Goal: Information Seeking & Learning: Check status

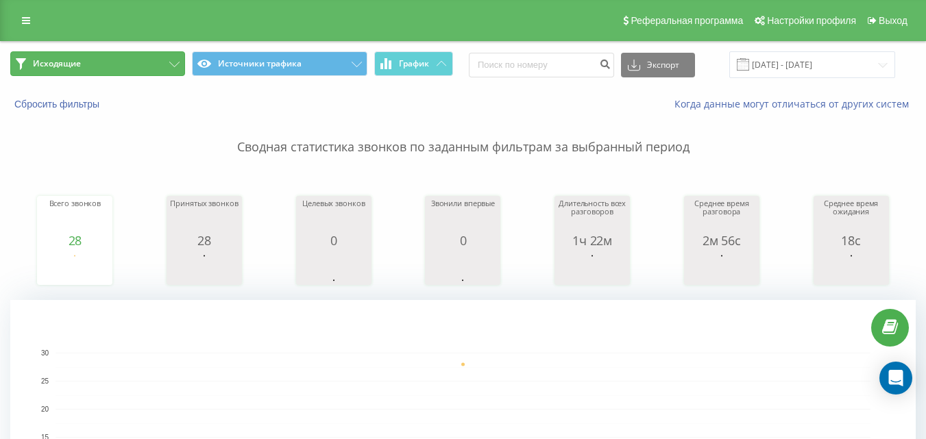
click at [145, 57] on button "Исходящие" at bounding box center [97, 63] width 175 height 25
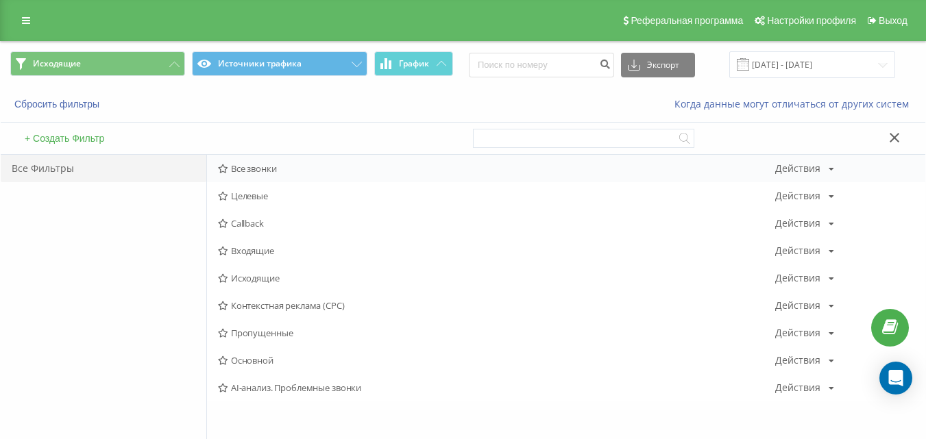
click at [298, 175] on div "Все звонки Действия Редактировать Копировать Удалить По умолчанию Поделиться" at bounding box center [566, 168] width 718 height 27
click at [293, 173] on span "Все звонки" at bounding box center [496, 169] width 557 height 10
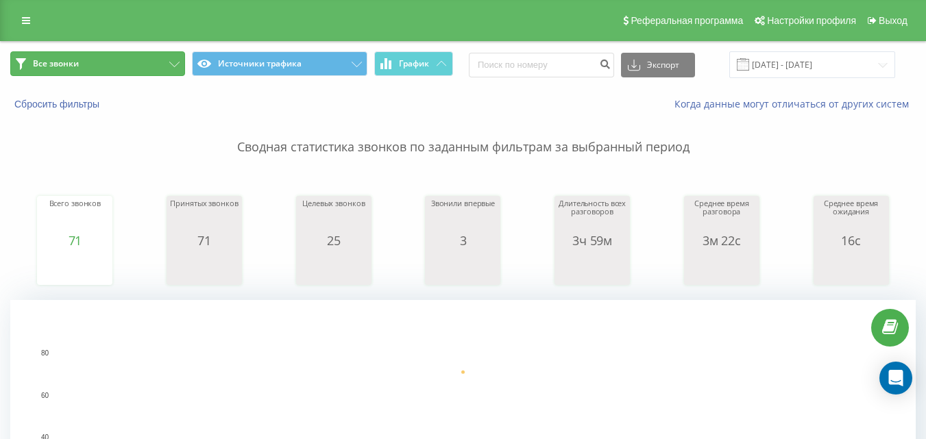
click at [178, 69] on button "Все звонки" at bounding box center [97, 63] width 175 height 25
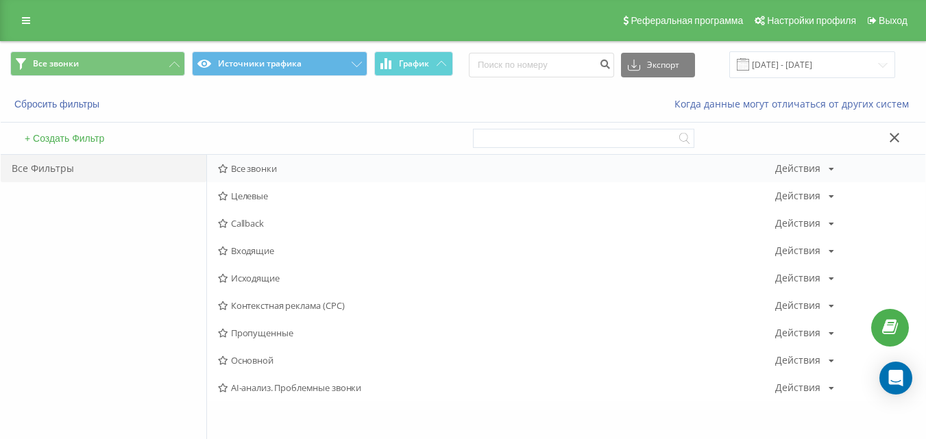
click at [267, 170] on span "Все звонки" at bounding box center [496, 169] width 557 height 10
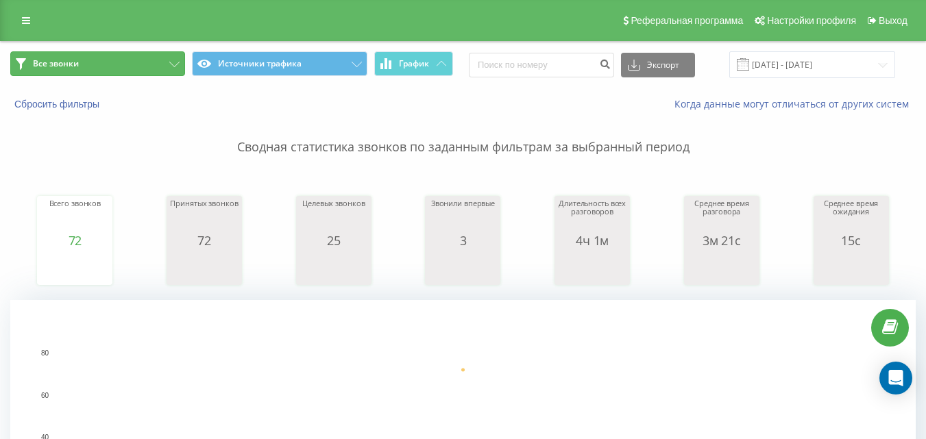
click at [169, 53] on button "Все звонки" at bounding box center [97, 63] width 175 height 25
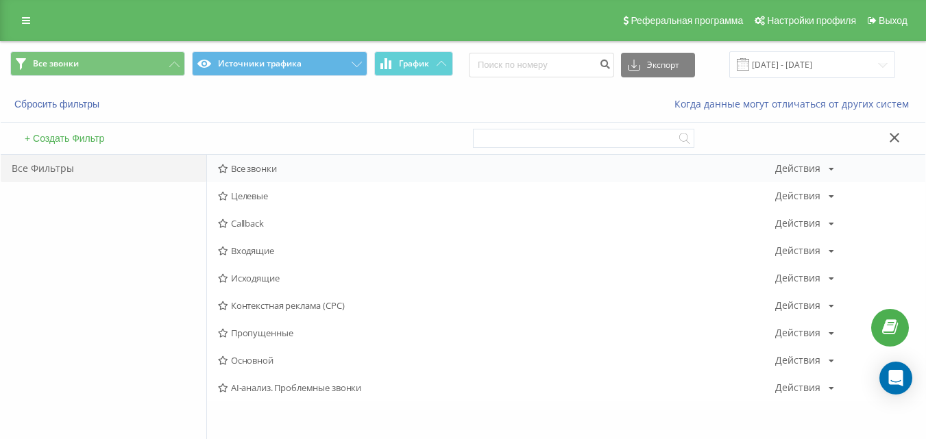
click at [250, 168] on span "Все звонки" at bounding box center [496, 169] width 557 height 10
